Goal: Obtain resource: Obtain resource

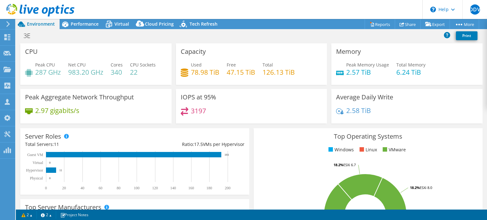
click at [90, 30] on div "3E Print" at bounding box center [251, 36] width 471 height 12
click at [90, 24] on span "Performance" at bounding box center [85, 24] width 28 height 6
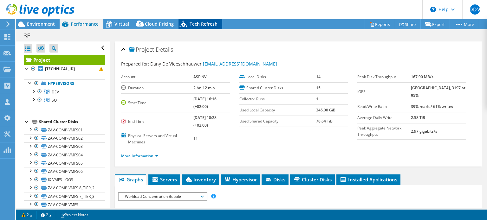
click at [206, 25] on span "Tech Refresh" at bounding box center [204, 24] width 28 height 6
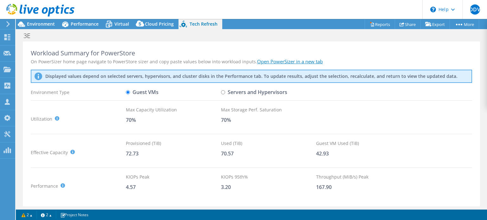
scroll to position [127, 0]
click at [281, 63] on link "Open PowerSizer in a new tab" at bounding box center [290, 61] width 66 height 6
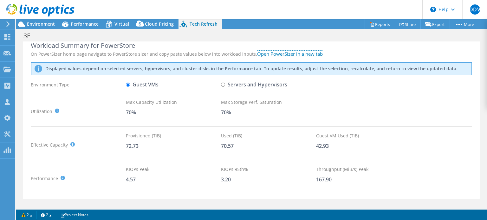
scroll to position [7, 0]
click at [223, 84] on input "Servers and Hypervisors" at bounding box center [223, 86] width 4 height 4
radio input "true"
click at [127, 85] on input "Guest VMs" at bounding box center [128, 86] width 4 height 4
radio input "true"
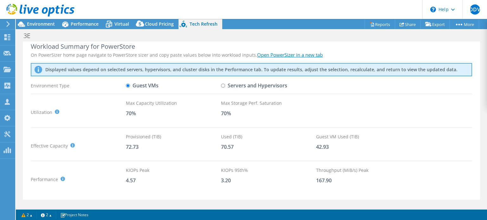
click at [223, 84] on input "Servers and Hypervisors" at bounding box center [223, 86] width 4 height 4
radio input "true"
radio input "false"
click at [153, 24] on span "Cloud Pricing" at bounding box center [159, 24] width 29 height 6
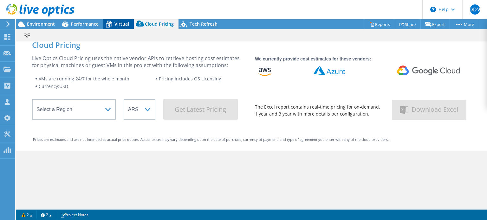
click at [121, 24] on span "Virtual" at bounding box center [121, 24] width 15 height 6
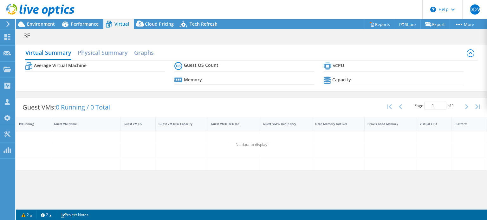
scroll to position [0, 0]
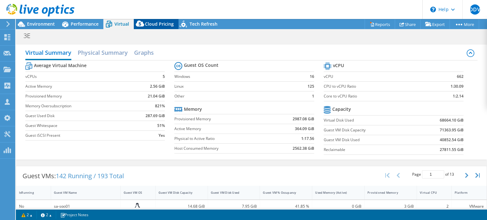
click at [157, 23] on span "Cloud Pricing" at bounding box center [159, 24] width 29 height 6
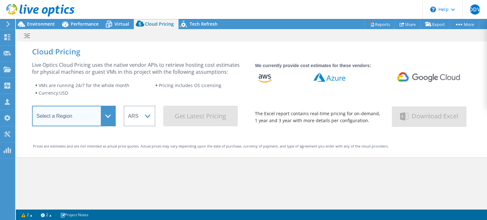
click at [107, 116] on select "Select a Region Asia Pacific (Hong Kong) Asia Pacific (Mumbai) Asia Pacific (Se…" at bounding box center [74, 116] width 84 height 21
select select "EULondon"
click at [32, 108] on select "Select a Region Asia Pacific (Hong Kong) Asia Pacific (Mumbai) Asia Pacific (Se…" at bounding box center [74, 116] width 84 height 21
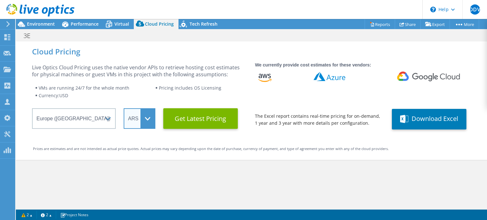
click at [149, 119] on select "ARS AUD BRL CAD CHF CLP CNY DKK EUR GBP HKD HUF INR JPY MXN MYR NOK NZD PEN SEK…" at bounding box center [140, 118] width 32 height 21
click at [124, 108] on select "ARS AUD BRL CAD CHF CLP CNY DKK EUR GBP HKD HUF INR JPY MXN MYR NOK NZD PEN SEK…" at bounding box center [140, 118] width 32 height 21
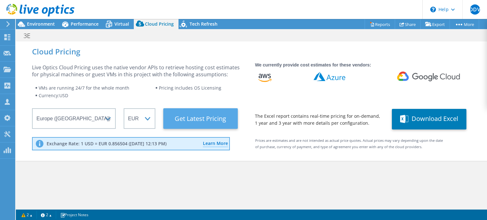
click at [212, 114] on Latest "Get Latest Pricing" at bounding box center [200, 118] width 74 height 21
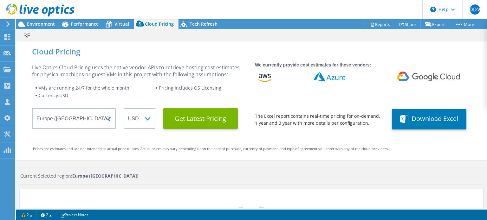
select select "EUR"
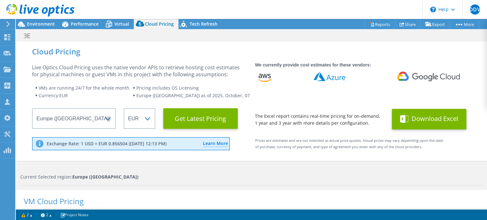
click at [427, 117] on button "Download Excel" at bounding box center [429, 119] width 74 height 21
